Goal: Obtain resource: Download file/media

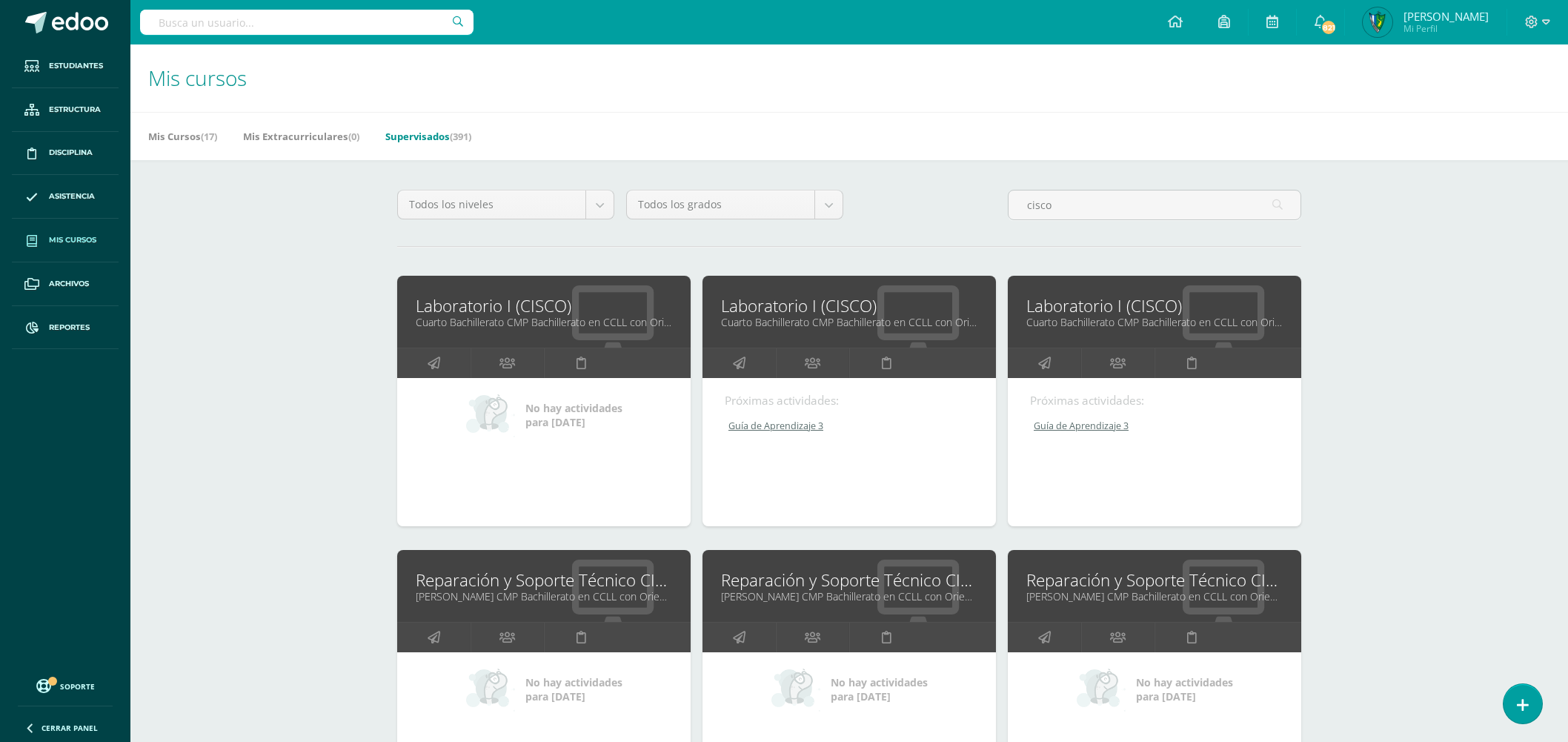
scroll to position [247, 0]
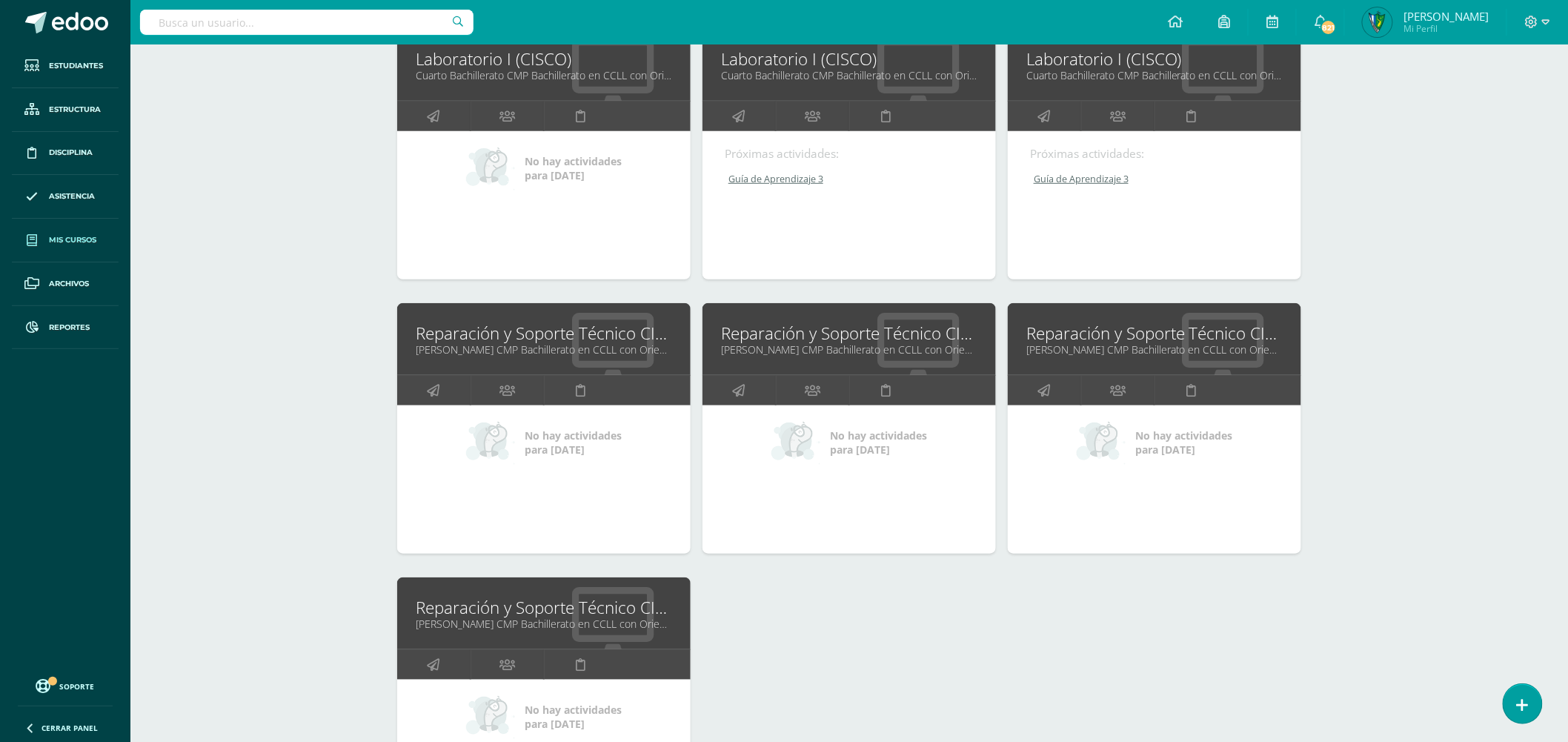
click at [263, 27] on input "text" at bounding box center [307, 21] width 334 height 25
type input "axel rojas"
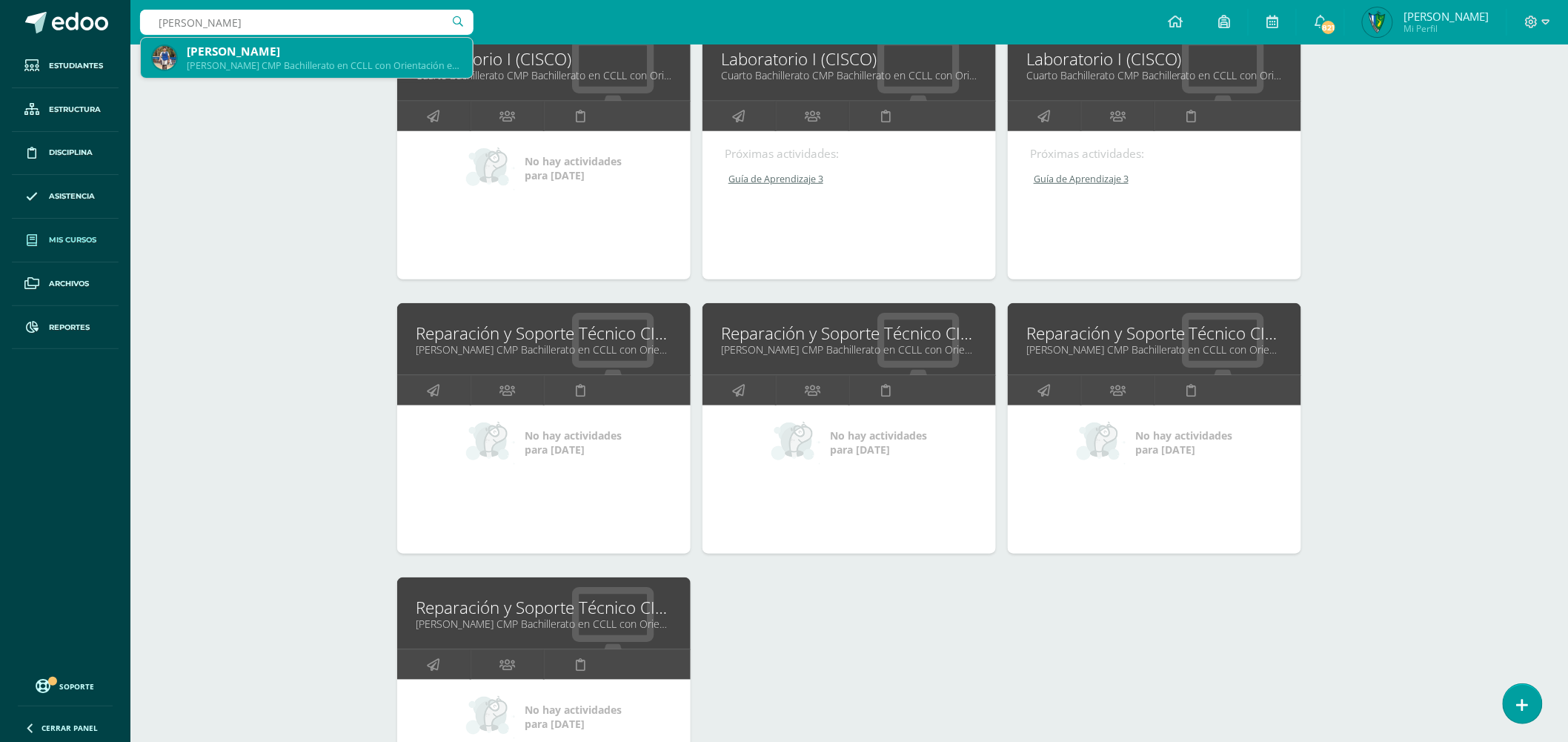
click at [243, 72] on div "Quinto Bachillerato CMP Bachillerato en CCLL con Orientación en Computación 21A…" at bounding box center [323, 66] width 274 height 13
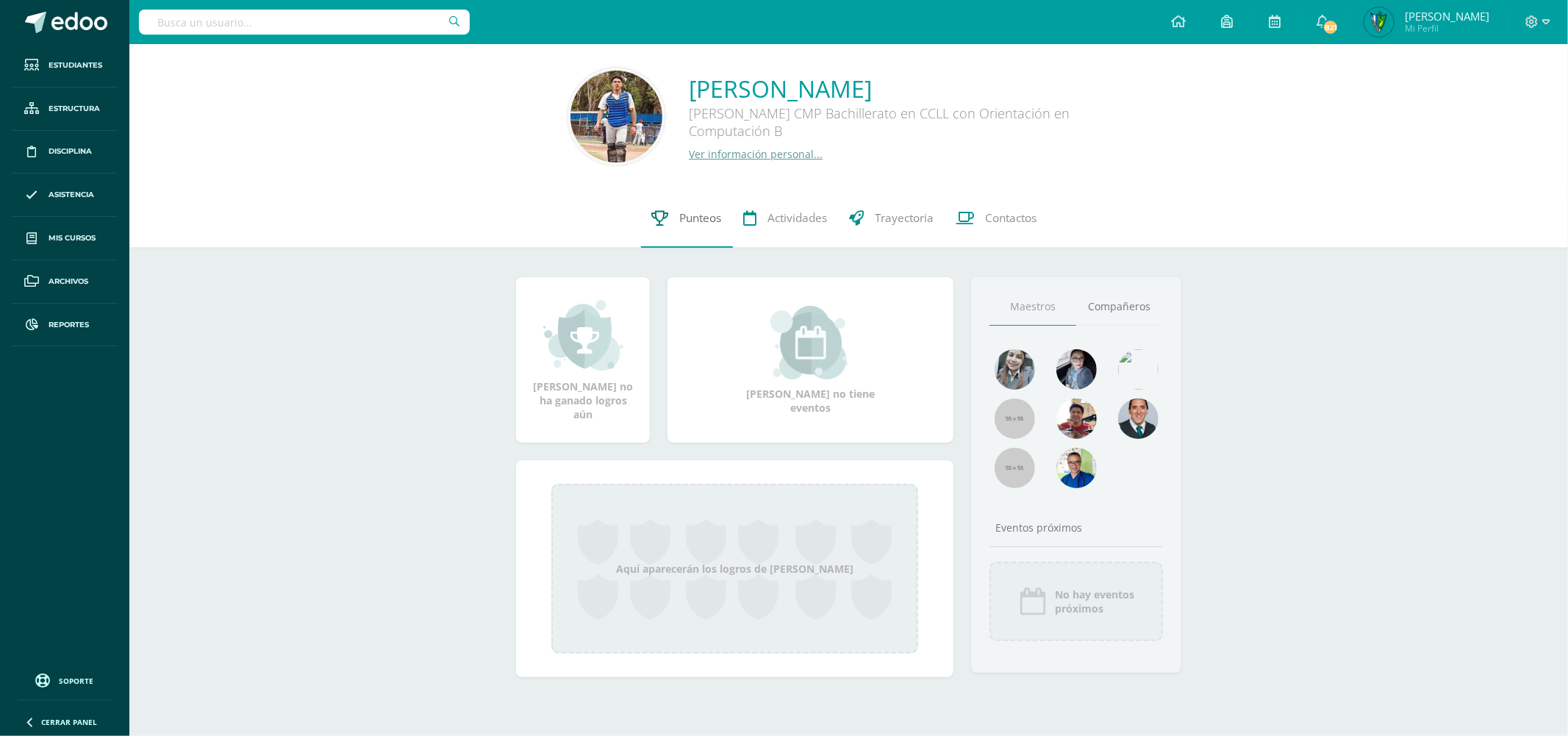
click at [687, 205] on link "Punteos" at bounding box center [687, 219] width 92 height 59
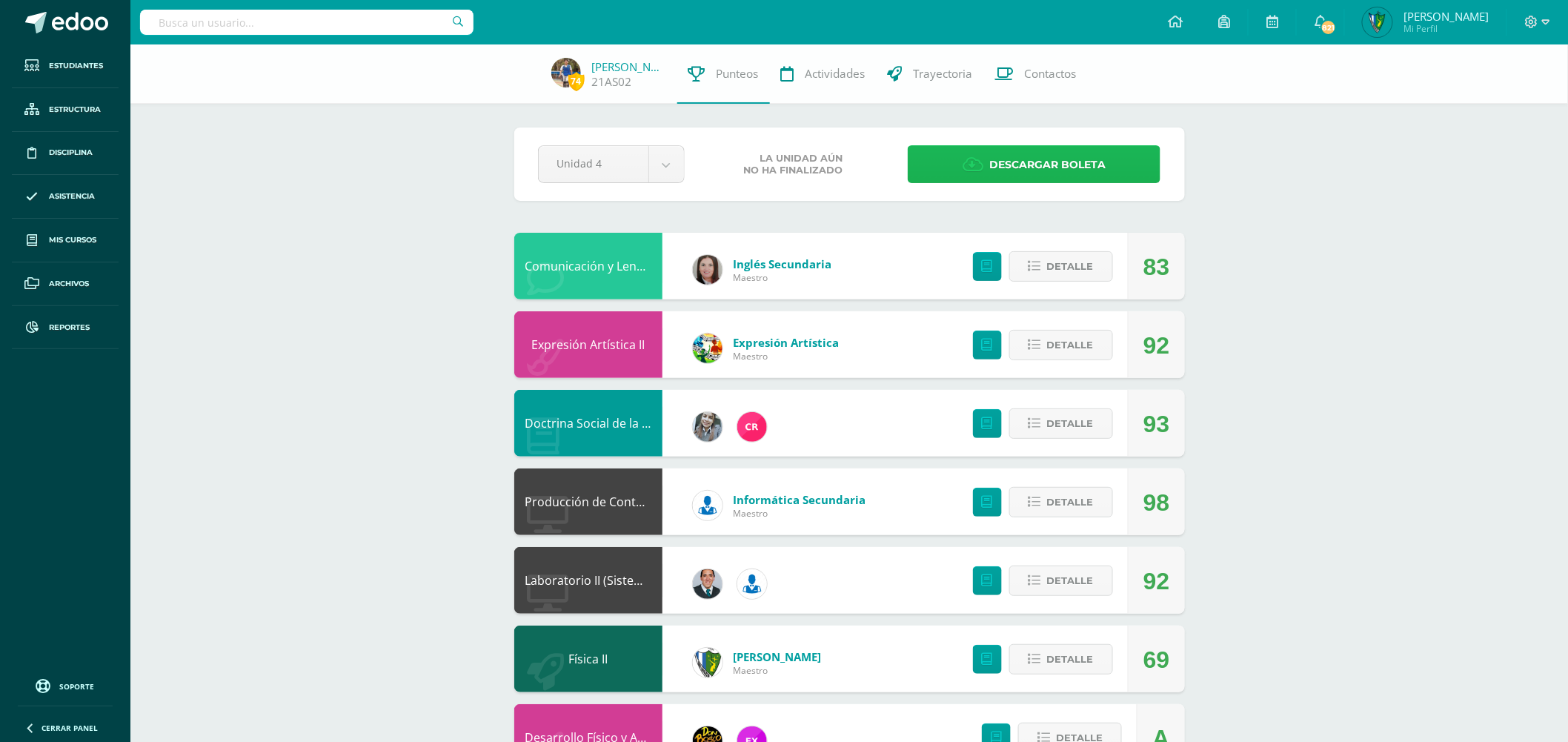
click at [1106, 169] on link "Descargar boleta" at bounding box center [1034, 164] width 253 height 38
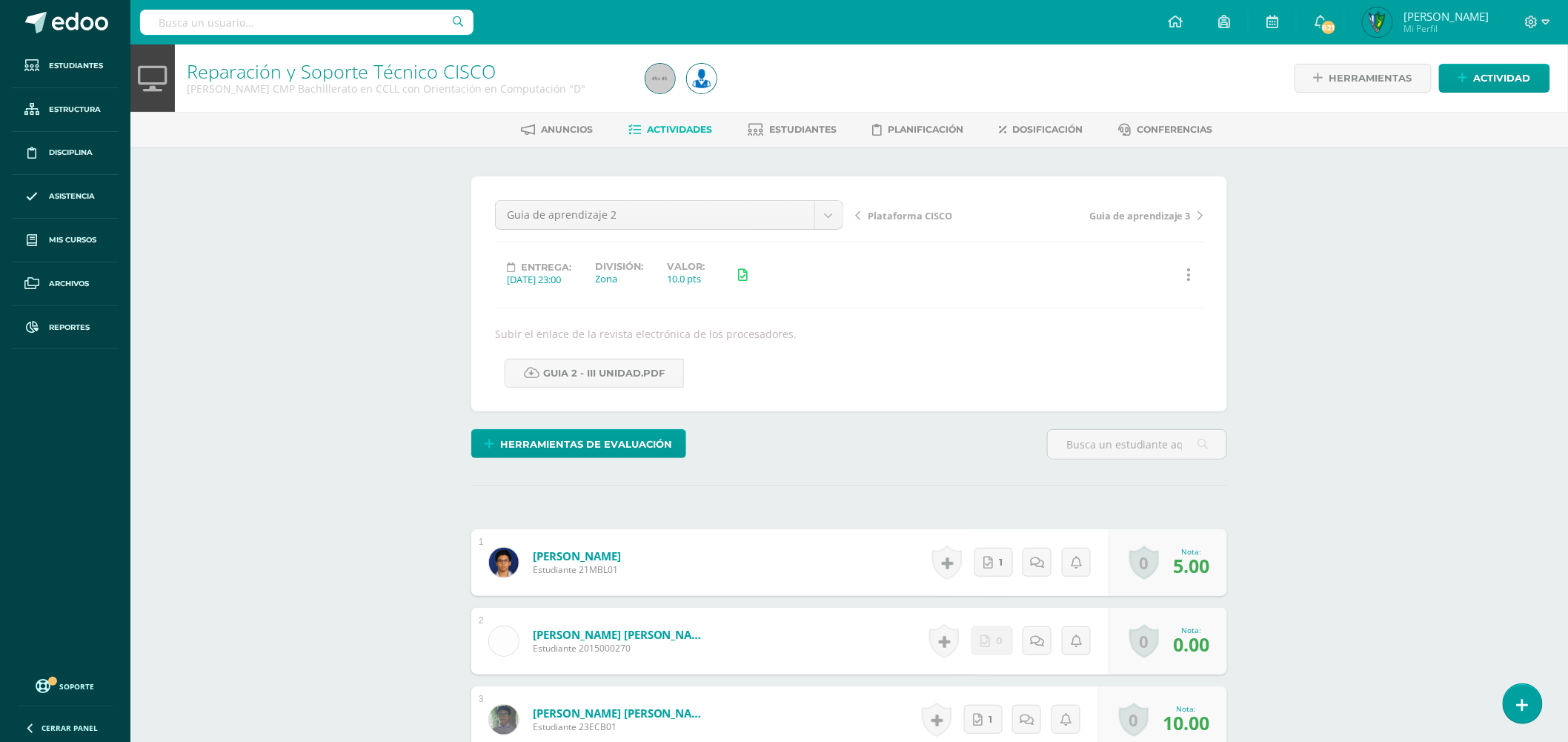
click at [335, 16] on input "text" at bounding box center [307, 21] width 334 height 25
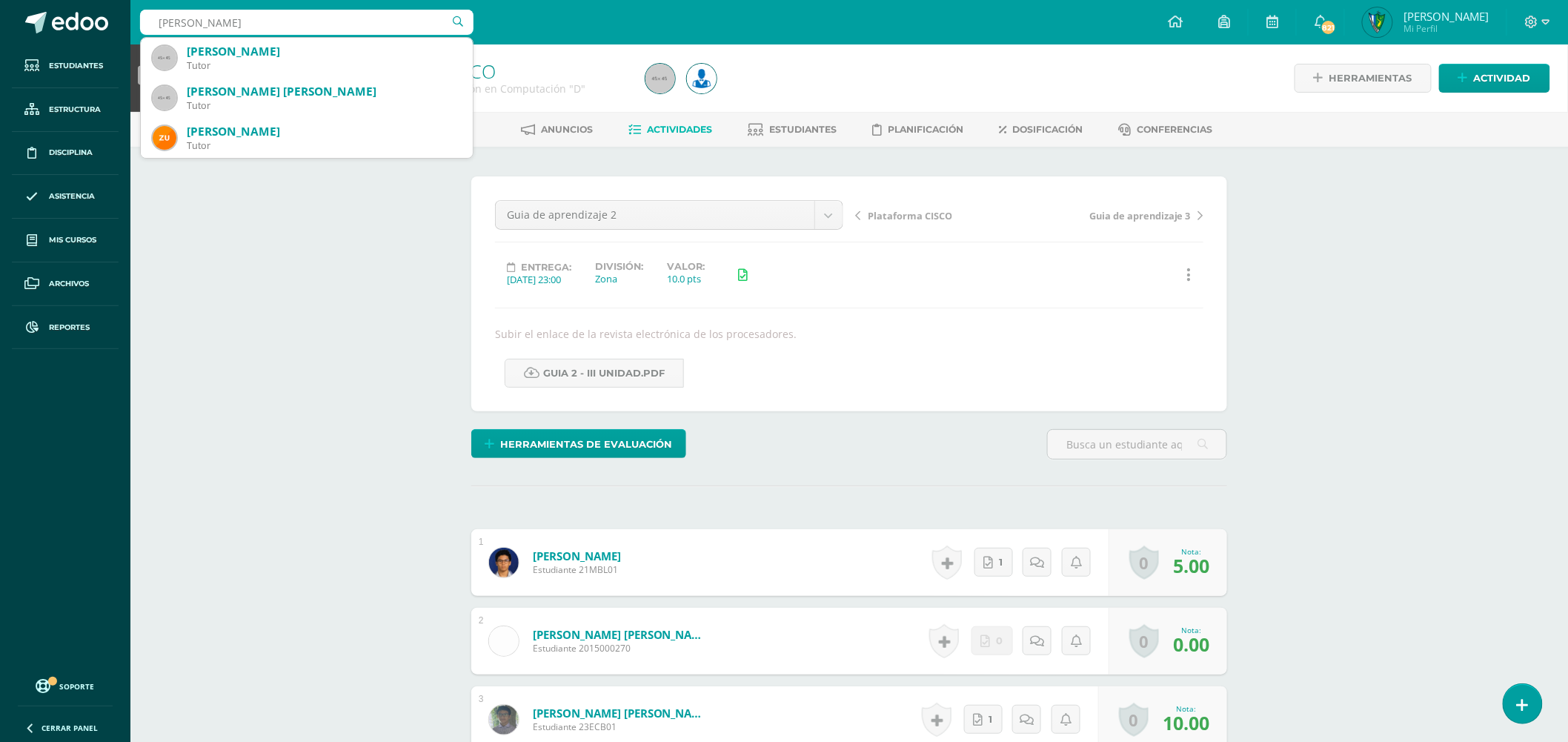
type input "rodas reyn"
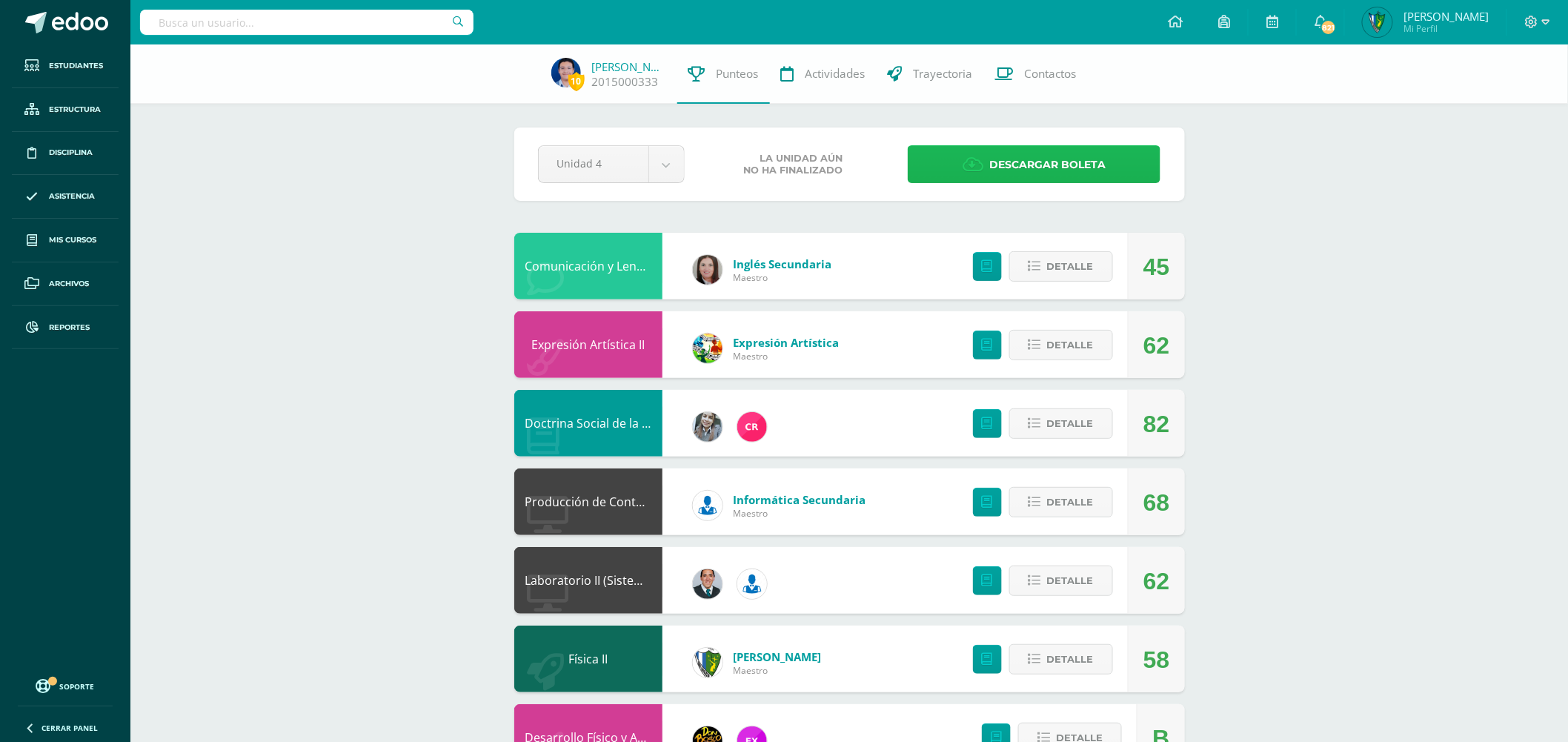
click at [1023, 167] on span "Descargar boleta" at bounding box center [1047, 165] width 116 height 36
